Goal: Communication & Community: Share content

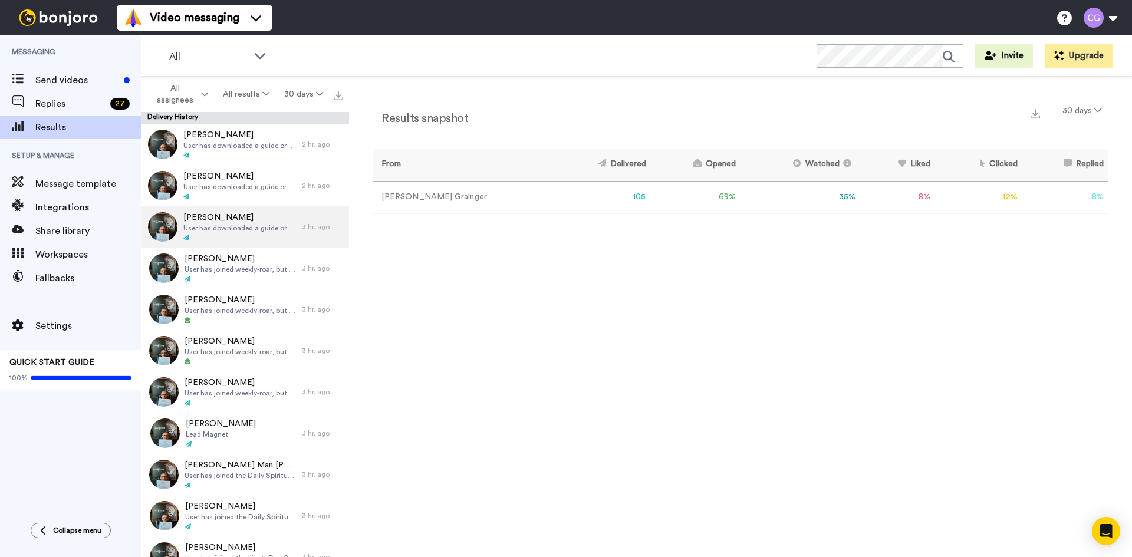
scroll to position [59, 0]
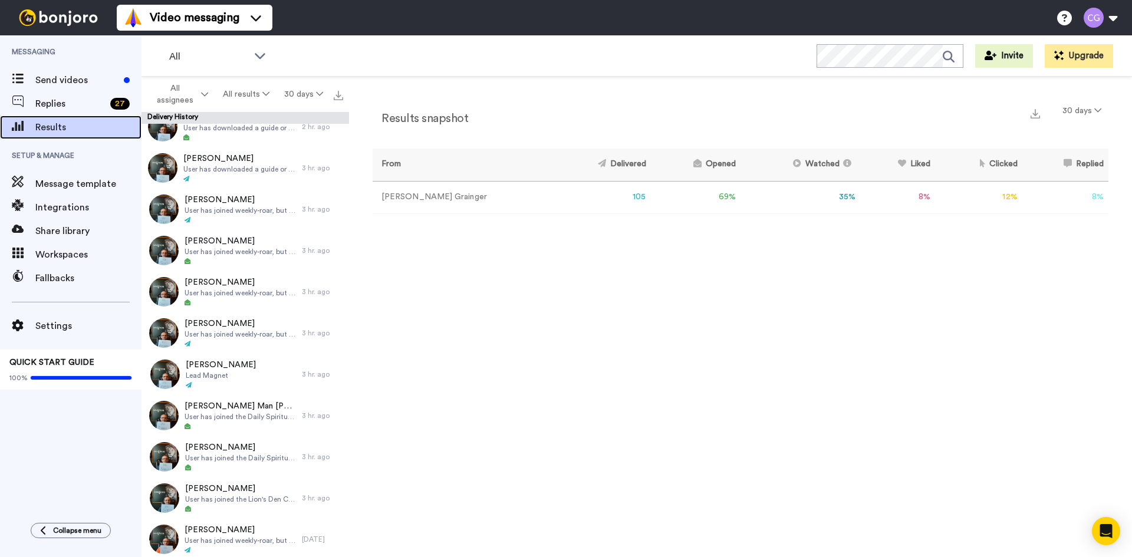
click at [104, 133] on span "Results" at bounding box center [88, 127] width 106 height 14
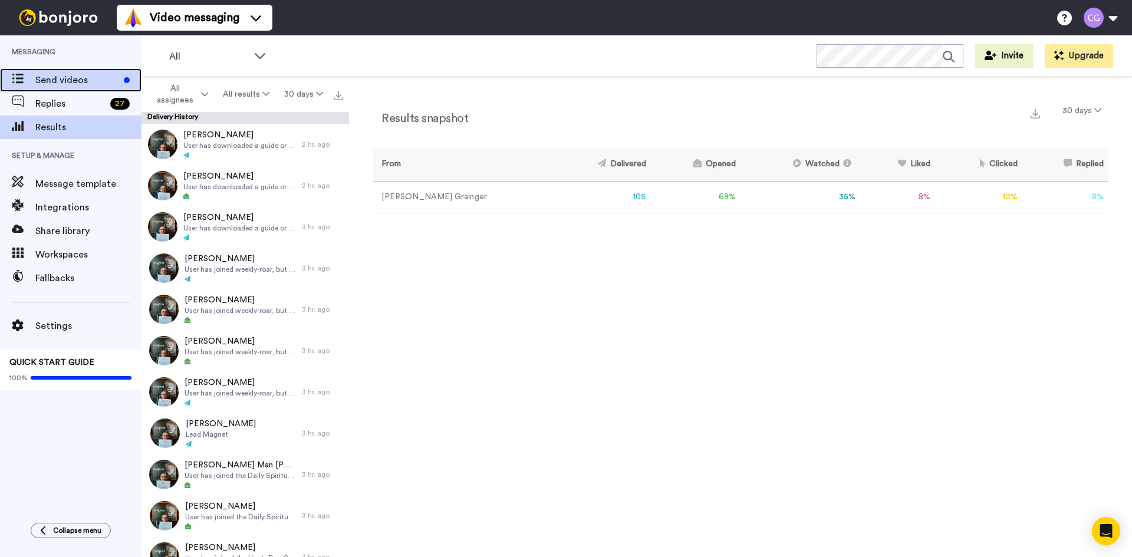
click at [122, 85] on div "Send videos" at bounding box center [88, 80] width 106 height 14
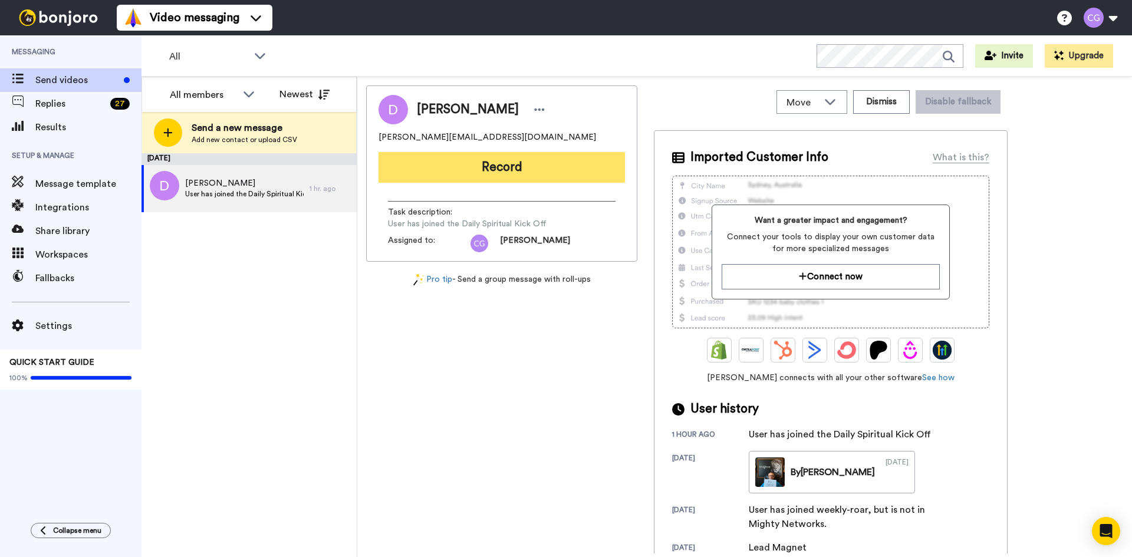
click at [485, 169] on button "Record" at bounding box center [502, 167] width 246 height 31
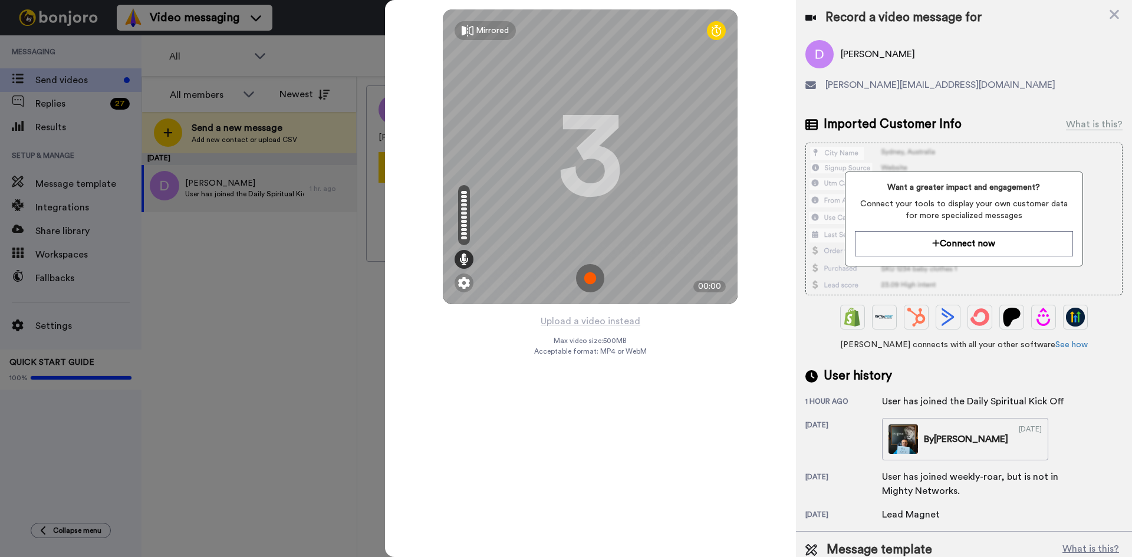
click at [593, 275] on img at bounding box center [590, 278] width 28 height 28
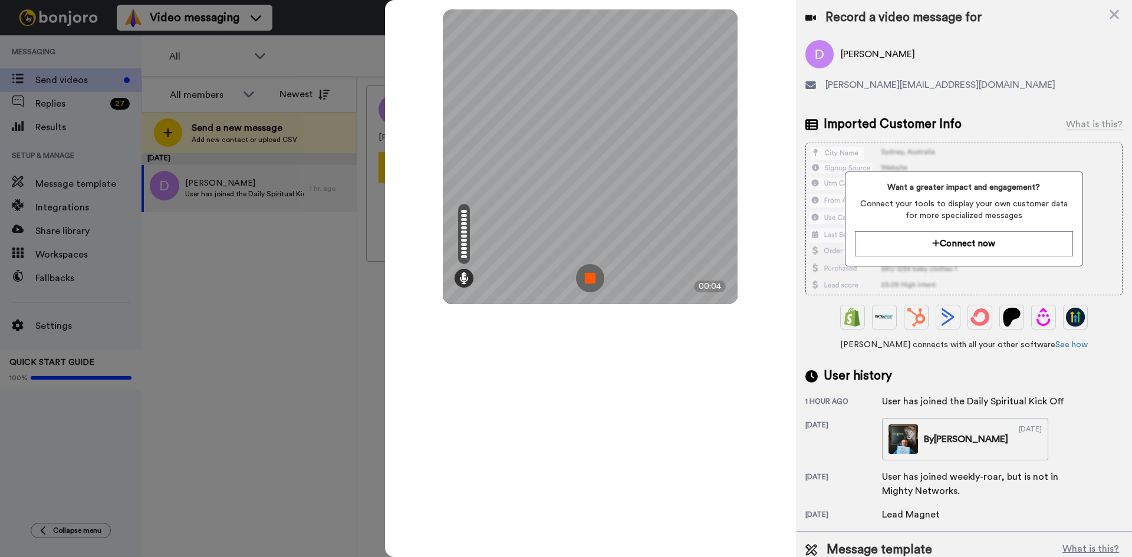
click at [588, 278] on img at bounding box center [590, 278] width 28 height 28
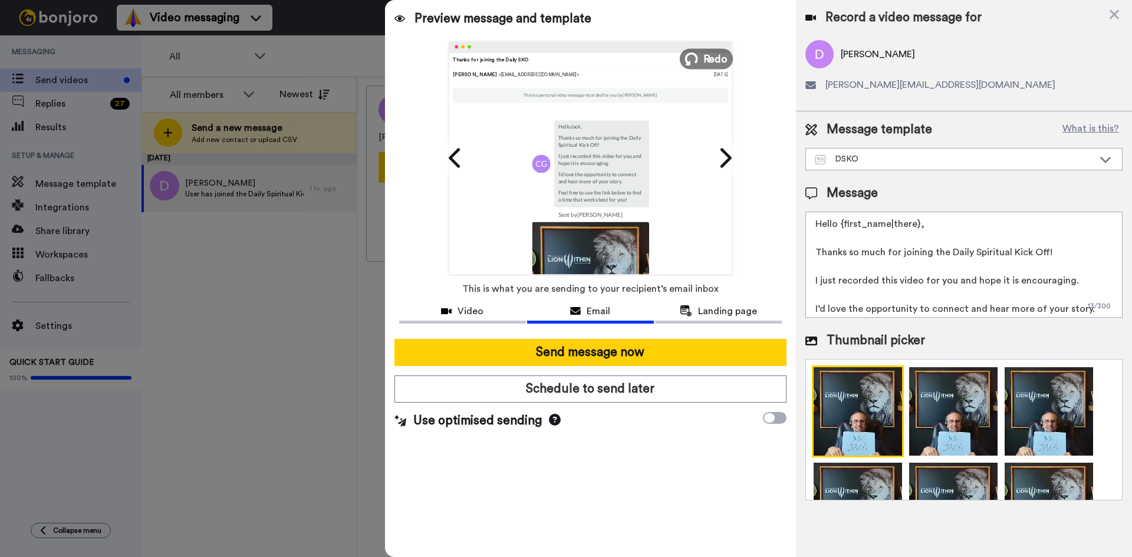
click at [696, 64] on icon at bounding box center [691, 58] width 13 height 13
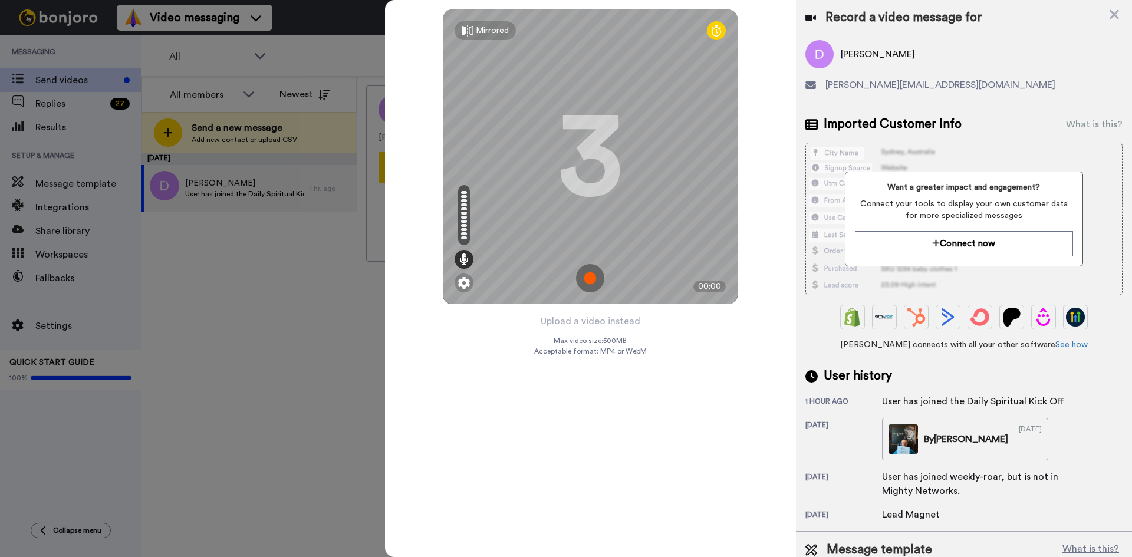
click at [596, 279] on img at bounding box center [590, 278] width 28 height 28
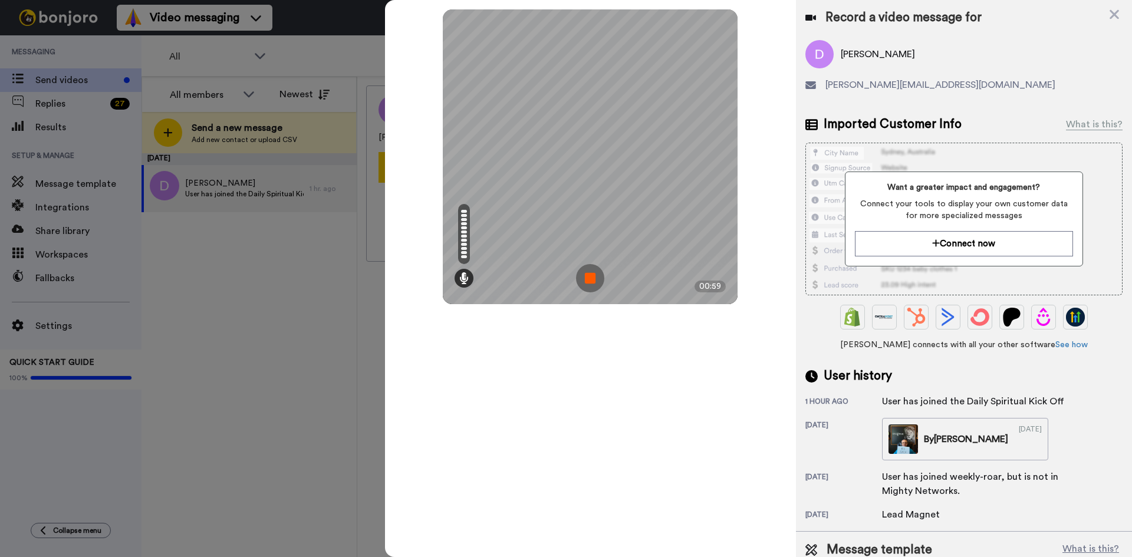
click at [596, 279] on img at bounding box center [590, 278] width 28 height 28
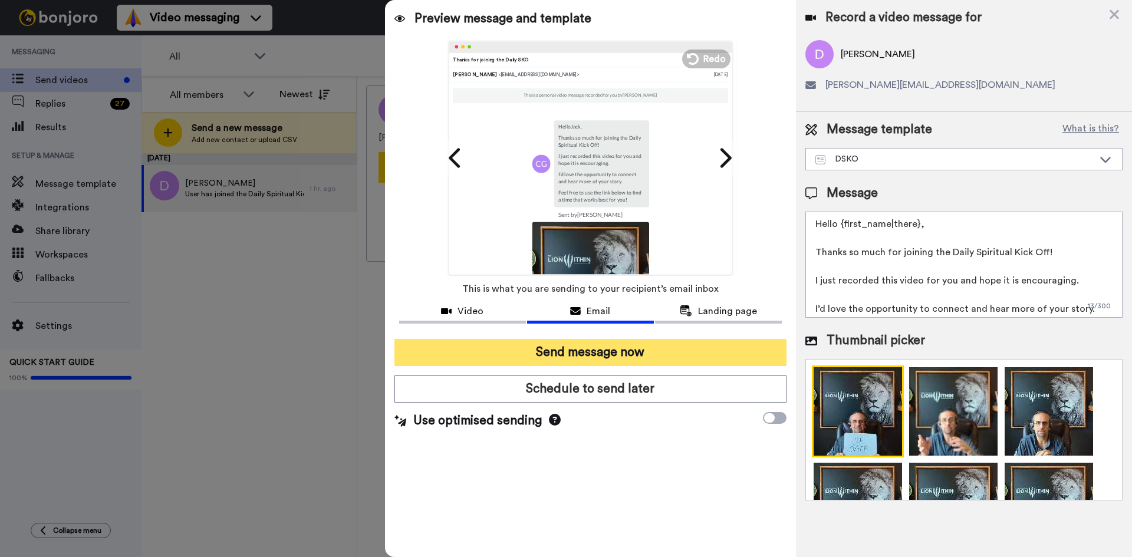
click at [577, 350] on button "Send message now" at bounding box center [590, 352] width 392 height 27
